Goal: Task Accomplishment & Management: Use online tool/utility

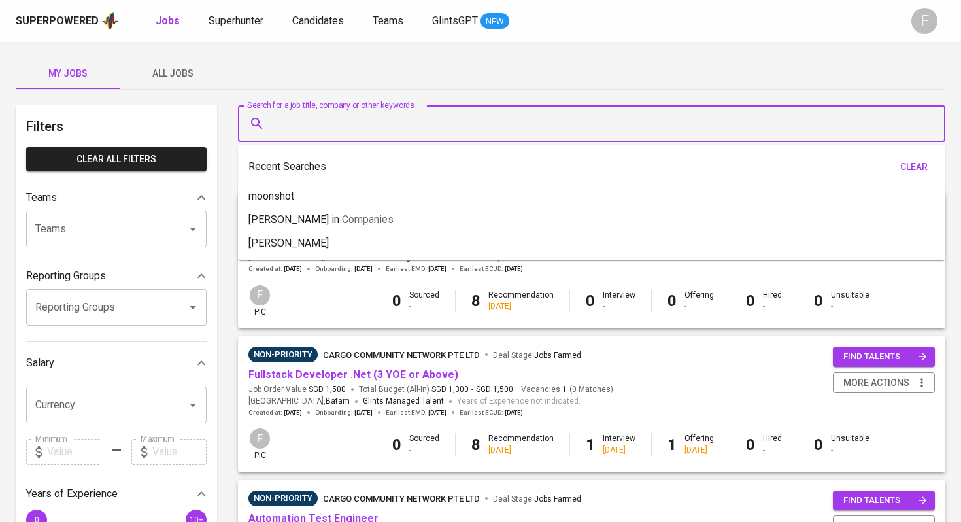
click at [466, 134] on input "Search for a job title, company or other keywords" at bounding box center [595, 123] width 650 height 25
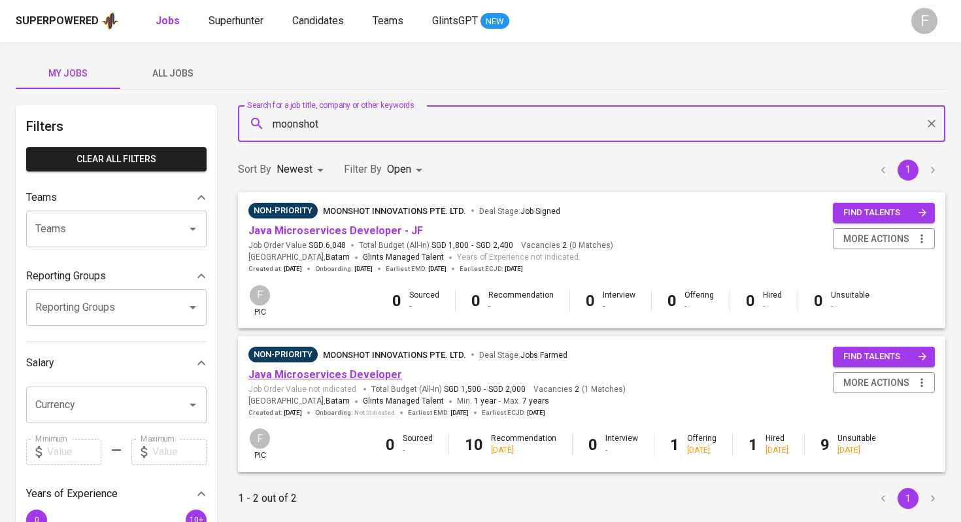
type input "moonshot"
click at [369, 374] on link "Java Microservices Developer" at bounding box center [325, 374] width 154 height 12
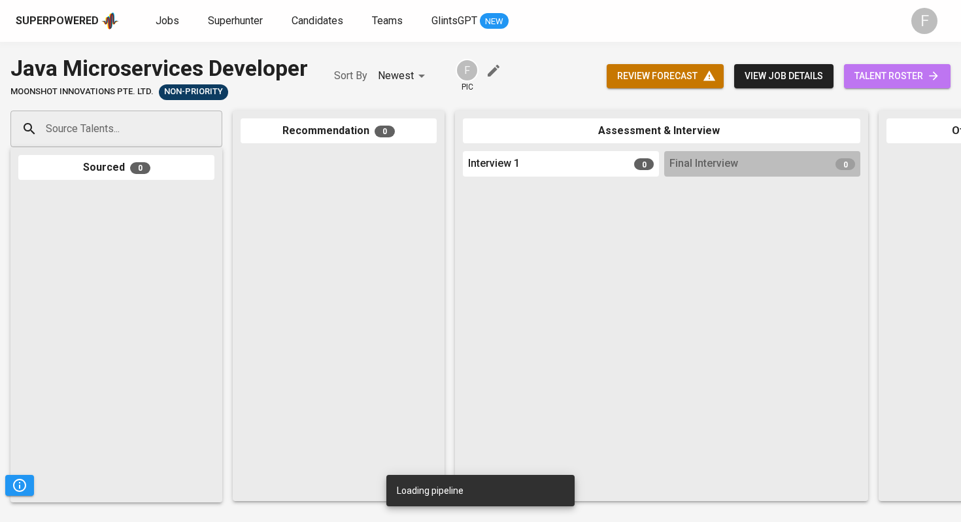
click at [878, 64] on link "talent roster" at bounding box center [897, 76] width 107 height 24
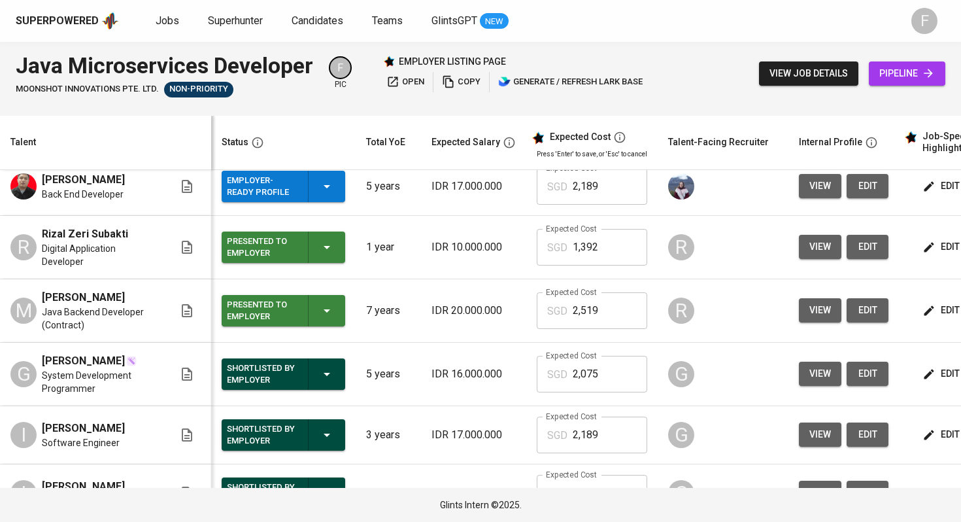
scroll to position [0, 158]
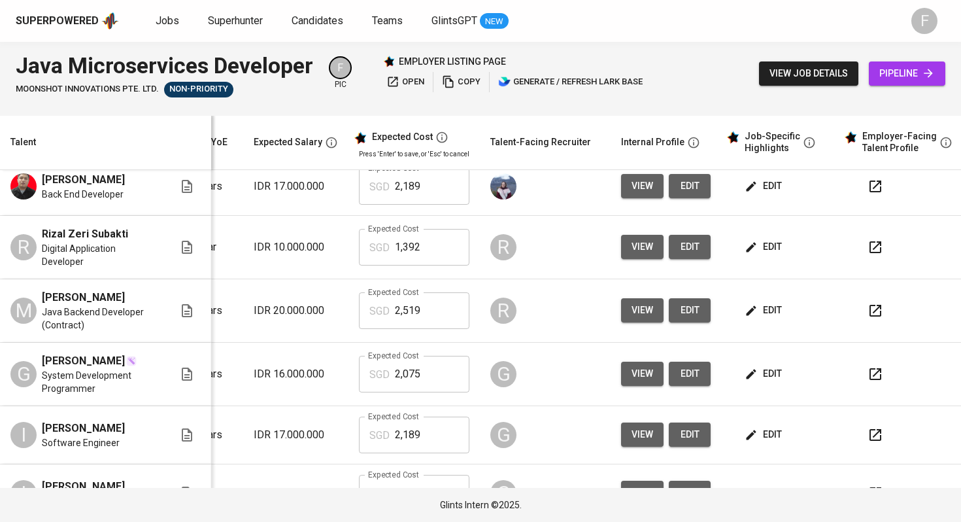
click at [868, 382] on icon "button" at bounding box center [876, 374] width 16 height 16
click at [870, 441] on icon "button" at bounding box center [876, 435] width 12 height 12
